Goal: Task Accomplishment & Management: Use online tool/utility

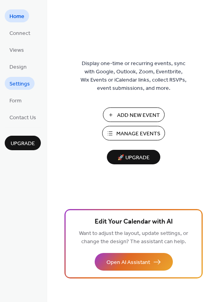
click at [27, 85] on span "Settings" at bounding box center [19, 84] width 20 height 8
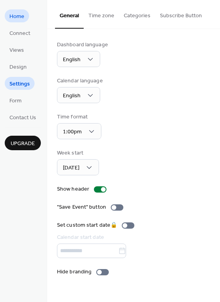
click at [14, 13] on span "Home" at bounding box center [16, 17] width 15 height 8
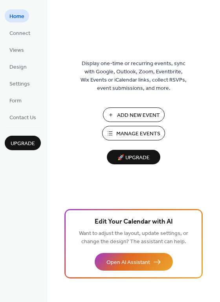
click at [56, 185] on div "Display one-time or recurring events, sync with Google, Outlook, Zoom, Eventbri…" at bounding box center [133, 163] width 173 height 276
click at [16, 33] on span "Connect" at bounding box center [19, 33] width 21 height 8
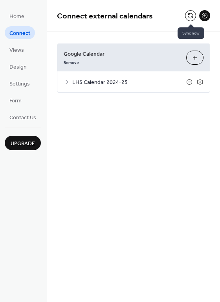
click at [188, 14] on button at bounding box center [190, 15] width 11 height 11
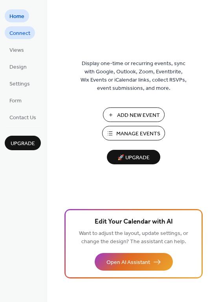
click at [24, 32] on span "Connect" at bounding box center [19, 33] width 21 height 8
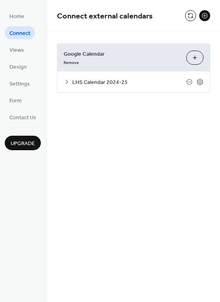
click at [63, 78] on div "LHS Calendar 2024-25" at bounding box center [133, 81] width 152 height 21
click at [65, 81] on icon at bounding box center [67, 82] width 6 height 6
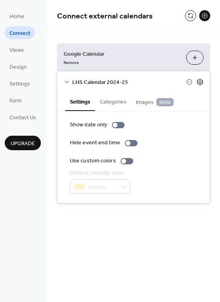
click at [198, 84] on icon at bounding box center [199, 82] width 6 height 6
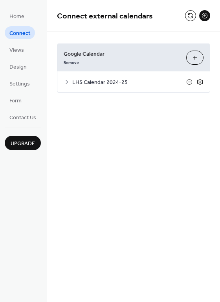
click at [198, 84] on icon at bounding box center [199, 82] width 6 height 6
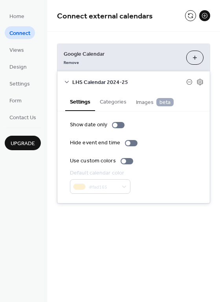
click at [190, 59] on button "Choose Calendars" at bounding box center [194, 58] width 17 height 14
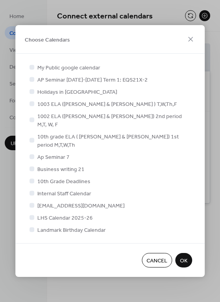
click at [184, 257] on span "OK" at bounding box center [183, 261] width 7 height 8
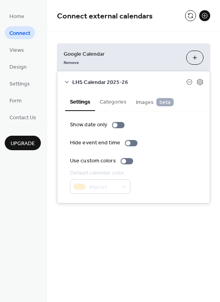
click at [152, 30] on div "Connect external calendars" at bounding box center [133, 16] width 173 height 32
click at [189, 16] on button at bounding box center [190, 15] width 11 height 11
